Goal: Find specific page/section: Find specific page/section

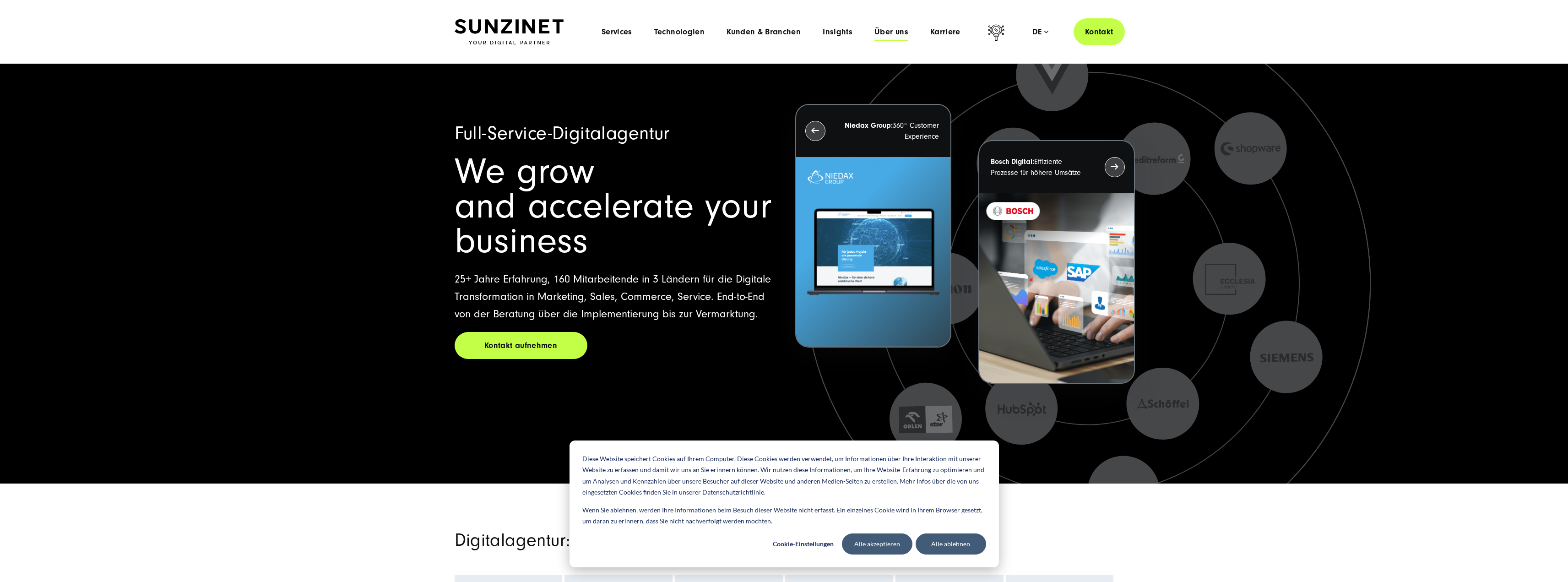
click at [891, 29] on span "Über uns" at bounding box center [891, 32] width 34 height 9
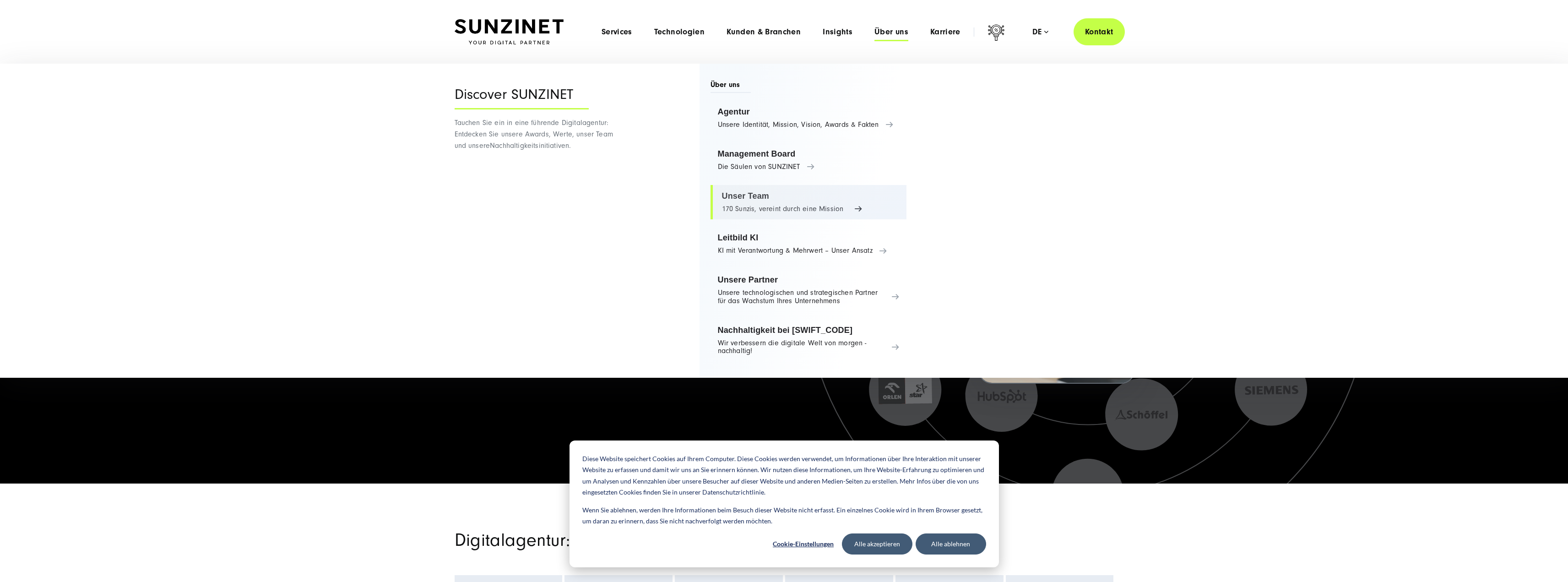
click at [768, 202] on link "Unser Team 170 Sunzis, vereint durch eine Mission" at bounding box center [809, 202] width 196 height 35
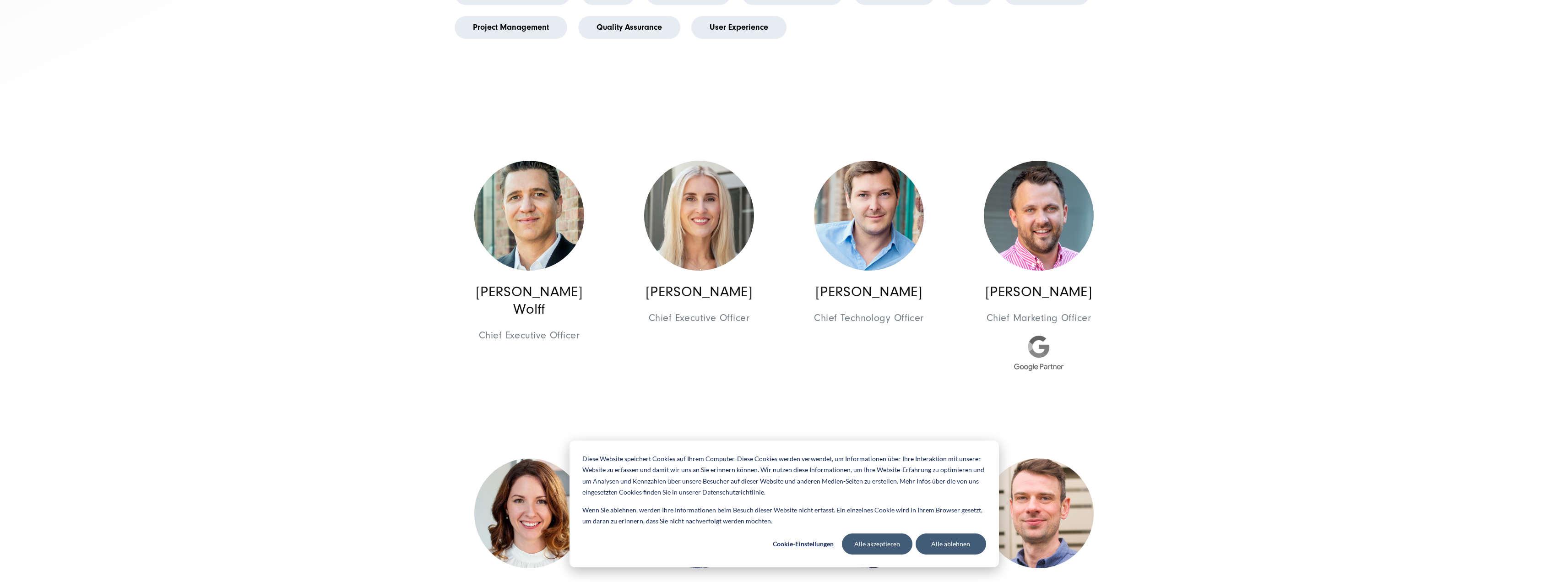
scroll to position [503, 0]
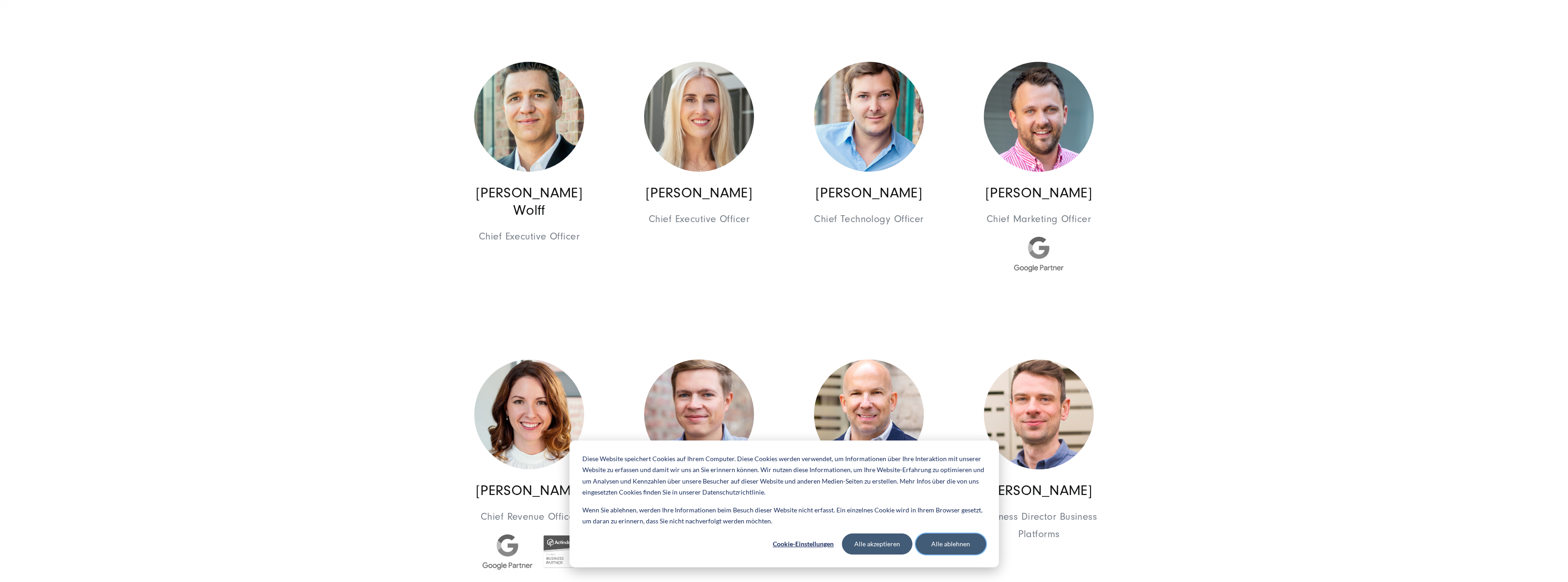
click at [929, 536] on button "Alle ablehnen" at bounding box center [951, 543] width 70 height 21
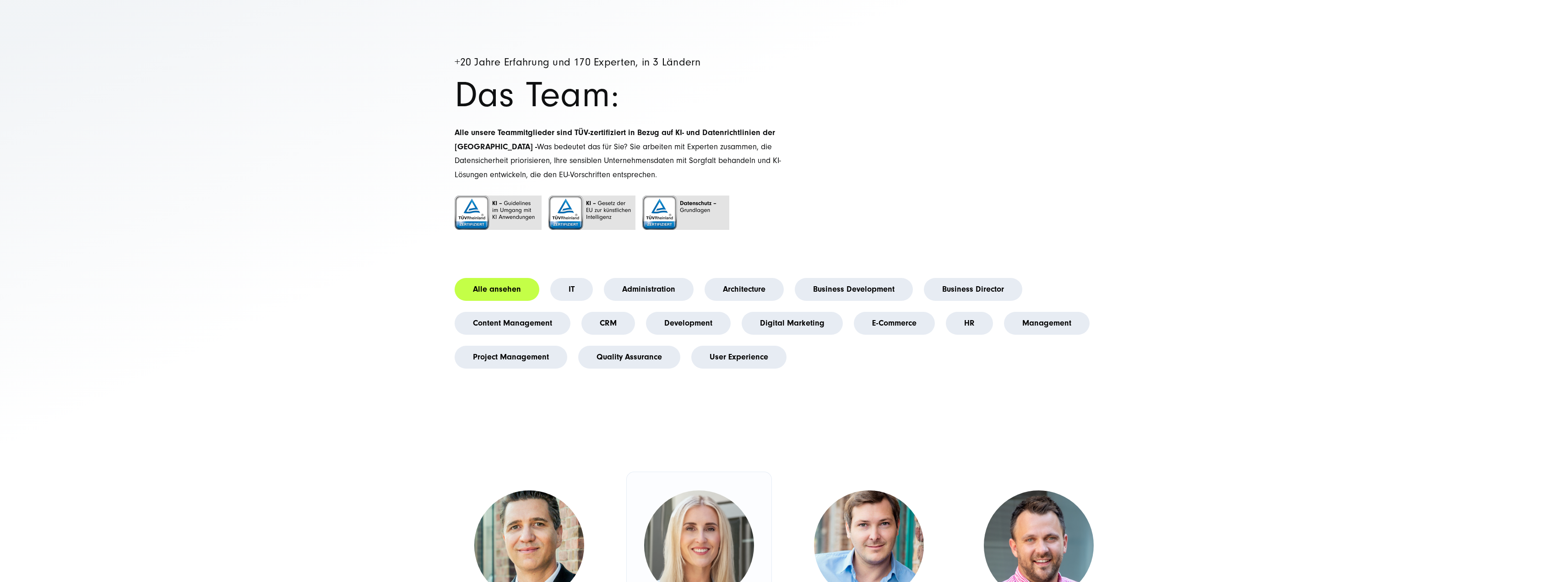
scroll to position [1580, 0]
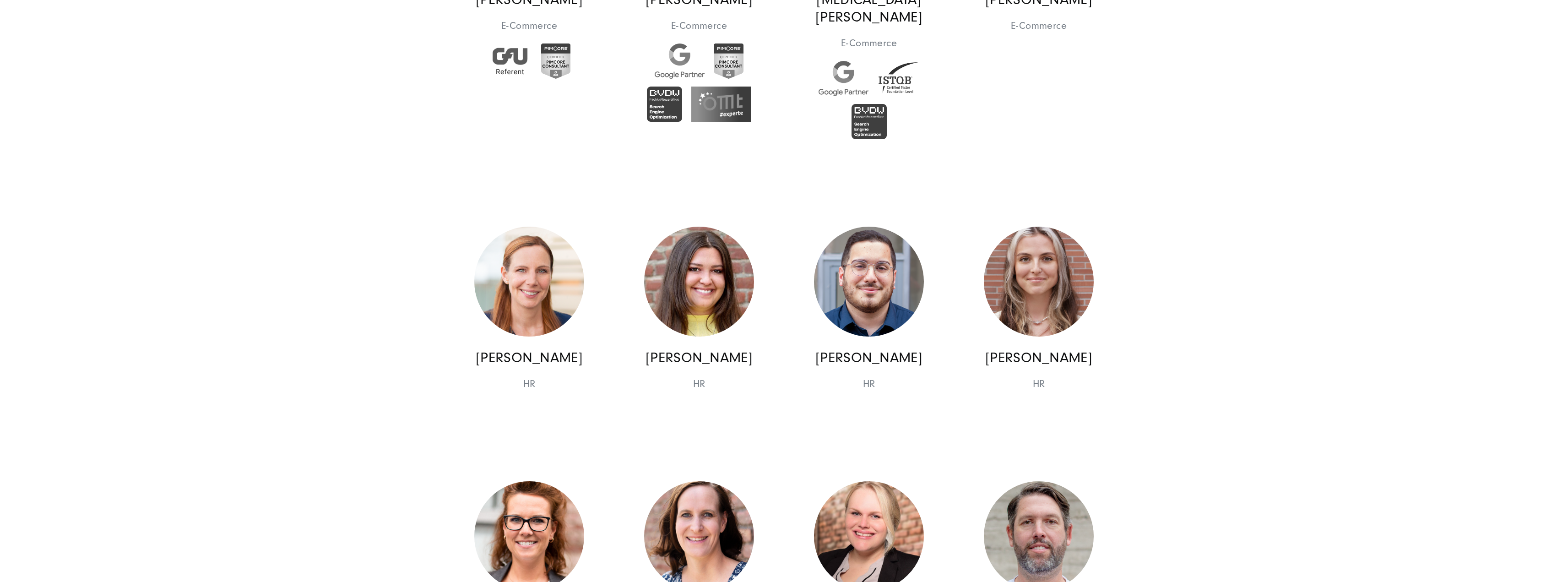
scroll to position [5897, 0]
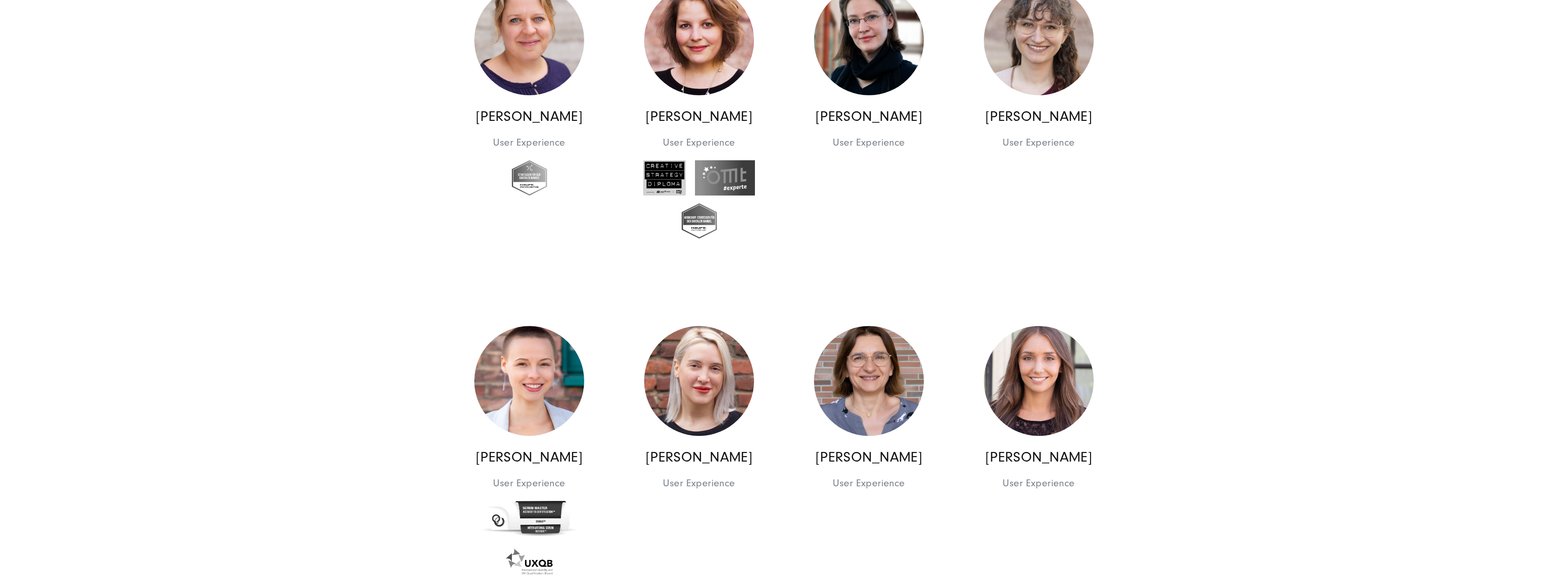
scroll to position [6656, 0]
